Goal: Find specific page/section: Find specific page/section

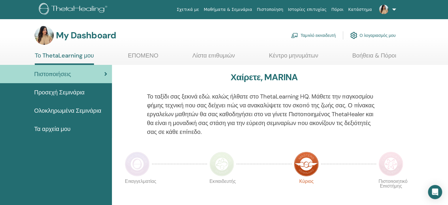
click at [309, 35] on link "Ταμπλό εκπαιδευτή" at bounding box center [313, 35] width 44 height 13
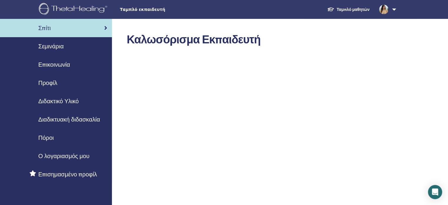
click at [67, 100] on span "Διδακτικό Υλικό" at bounding box center [58, 101] width 40 height 9
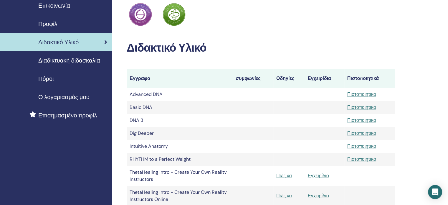
scroll to position [59, 0]
click at [80, 61] on span "Διαδικτυακή διδασκαλία" at bounding box center [69, 60] width 62 height 9
